Goal: Task Accomplishment & Management: Manage account settings

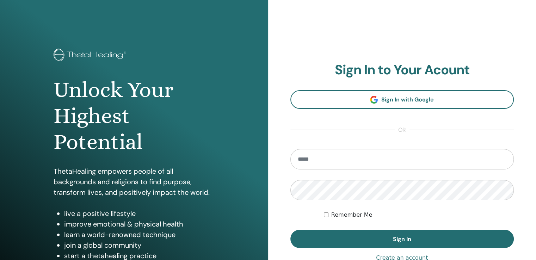
drag, startPoint x: 339, startPoint y: 157, endPoint x: 342, endPoint y: 160, distance: 4.0
click at [342, 160] on input "email" at bounding box center [403, 159] width 224 height 20
type input "**********"
click at [418, 211] on div "Remember Me" at bounding box center [419, 215] width 190 height 8
click at [170, 190] on div "**********" at bounding box center [268, 169] width 536 height 339
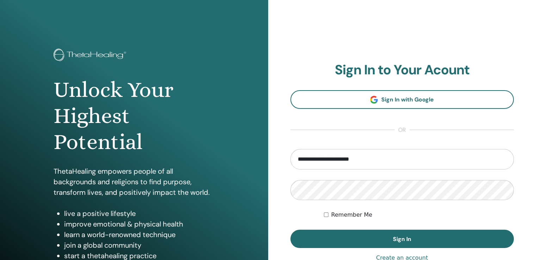
drag, startPoint x: 423, startPoint y: 213, endPoint x: 388, endPoint y: 225, distance: 36.5
click at [422, 213] on div "Remember Me" at bounding box center [419, 215] width 190 height 8
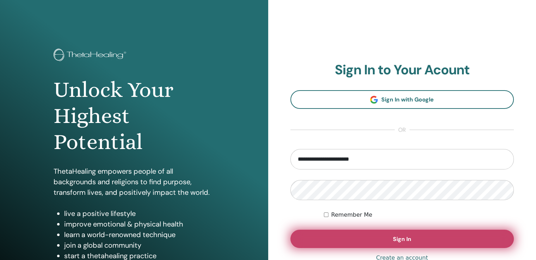
click at [407, 239] on span "Sign In" at bounding box center [402, 239] width 18 height 7
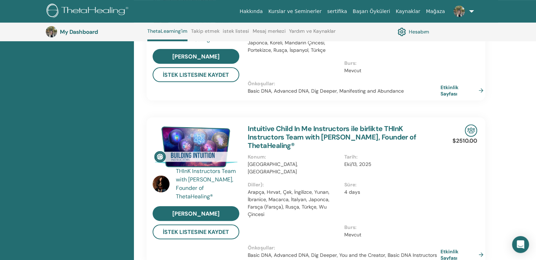
scroll to position [300, 0]
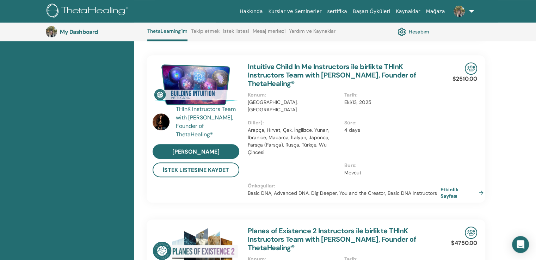
click at [306, 12] on link "Kurslar ve Seminerler" at bounding box center [295, 11] width 59 height 13
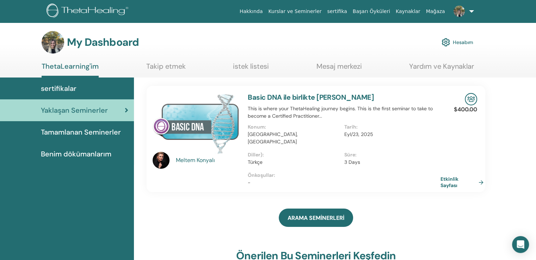
click at [82, 134] on span "Tamamlanan Seminerler" at bounding box center [81, 132] width 80 height 11
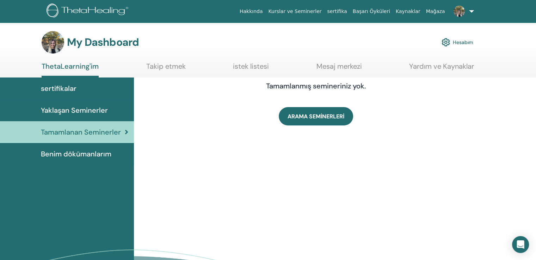
click at [76, 103] on link "Yaklaşan Seminerler" at bounding box center [67, 110] width 134 height 22
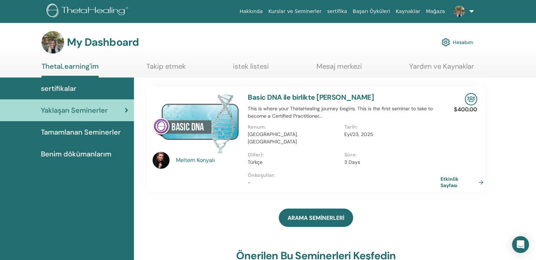
click at [70, 90] on span "sertifikalar" at bounding box center [59, 88] width 36 height 11
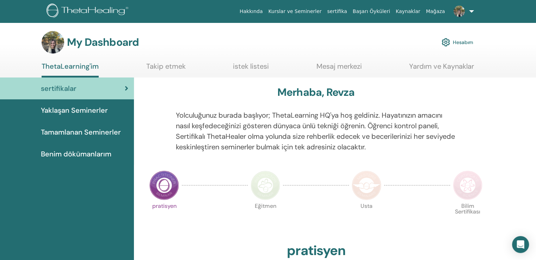
click at [82, 150] on span "Benim dökümanlarım" at bounding box center [76, 154] width 71 height 11
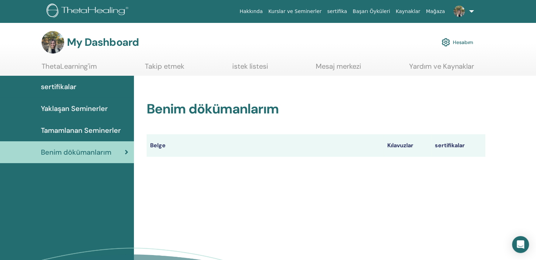
click at [78, 109] on span "Yaklaşan Seminerler" at bounding box center [74, 108] width 67 height 11
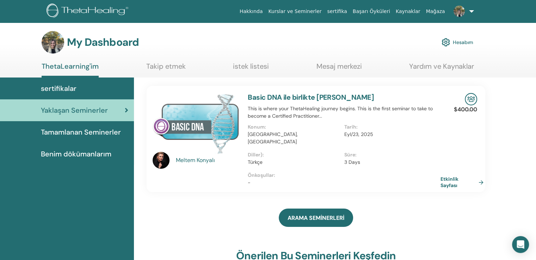
click at [467, 13] on span at bounding box center [459, 11] width 17 height 6
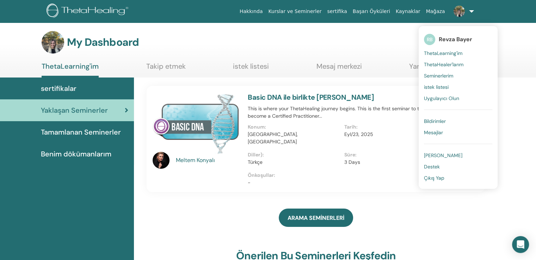
click at [445, 178] on span "Çıkış Yap" at bounding box center [434, 178] width 20 height 6
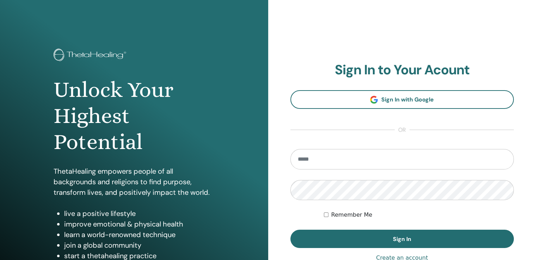
type input "**********"
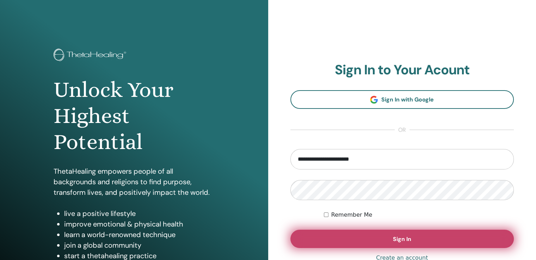
click at [406, 239] on span "Sign In" at bounding box center [402, 239] width 18 height 7
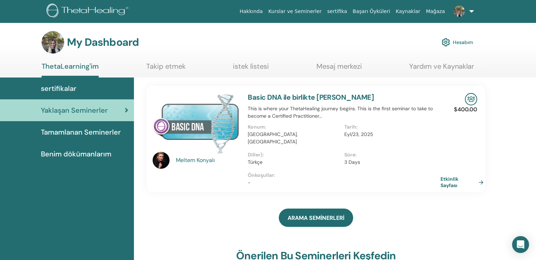
click at [474, 8] on link at bounding box center [462, 11] width 29 height 23
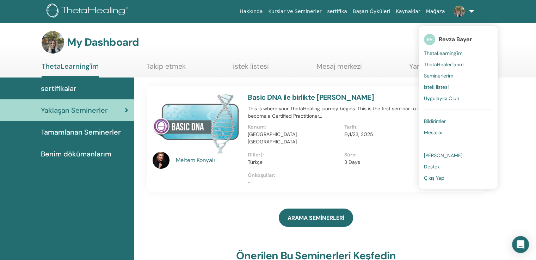
click at [453, 175] on link "Çıkış Yap" at bounding box center [458, 177] width 68 height 11
